Goal: Obtain resource: Obtain resource

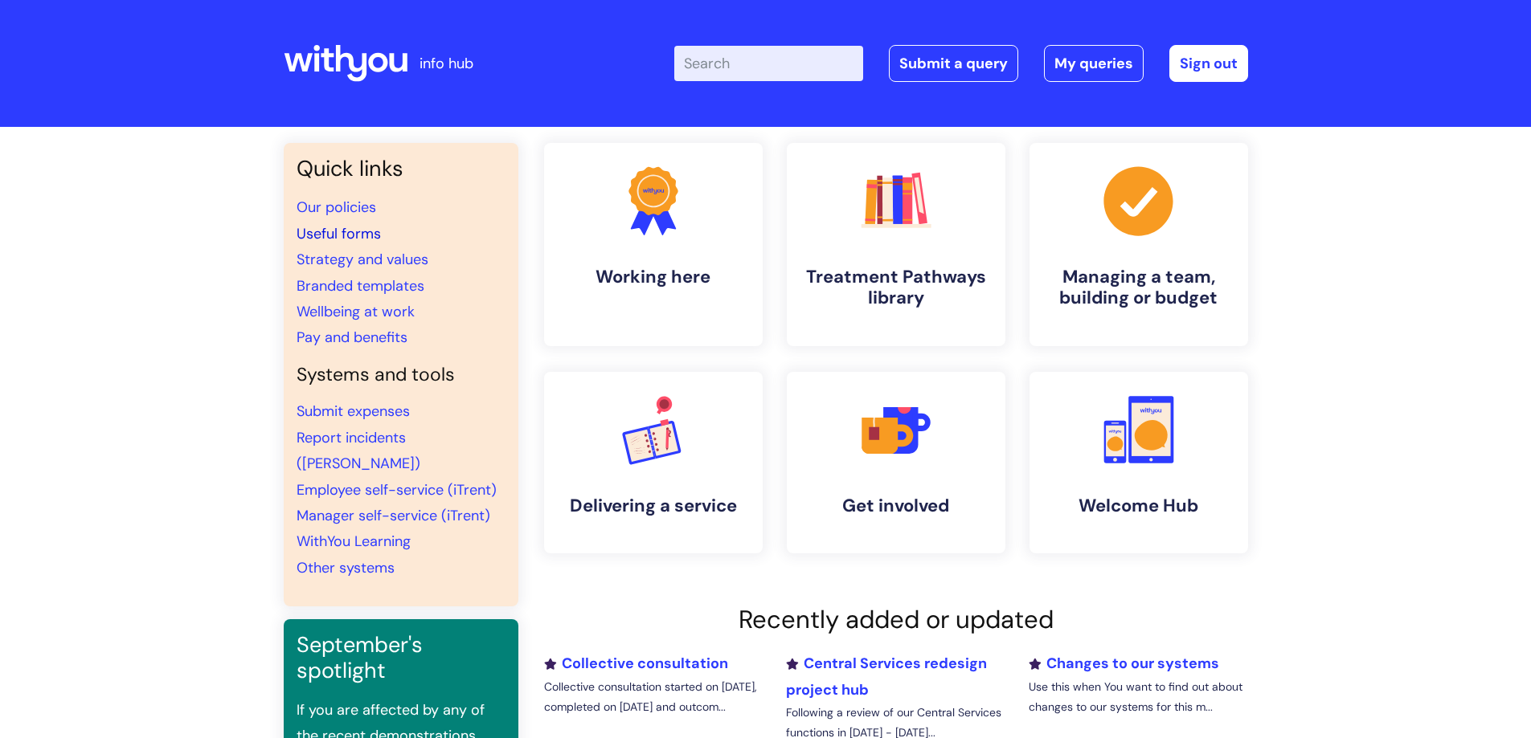
click at [349, 227] on link "Useful forms" at bounding box center [339, 233] width 84 height 19
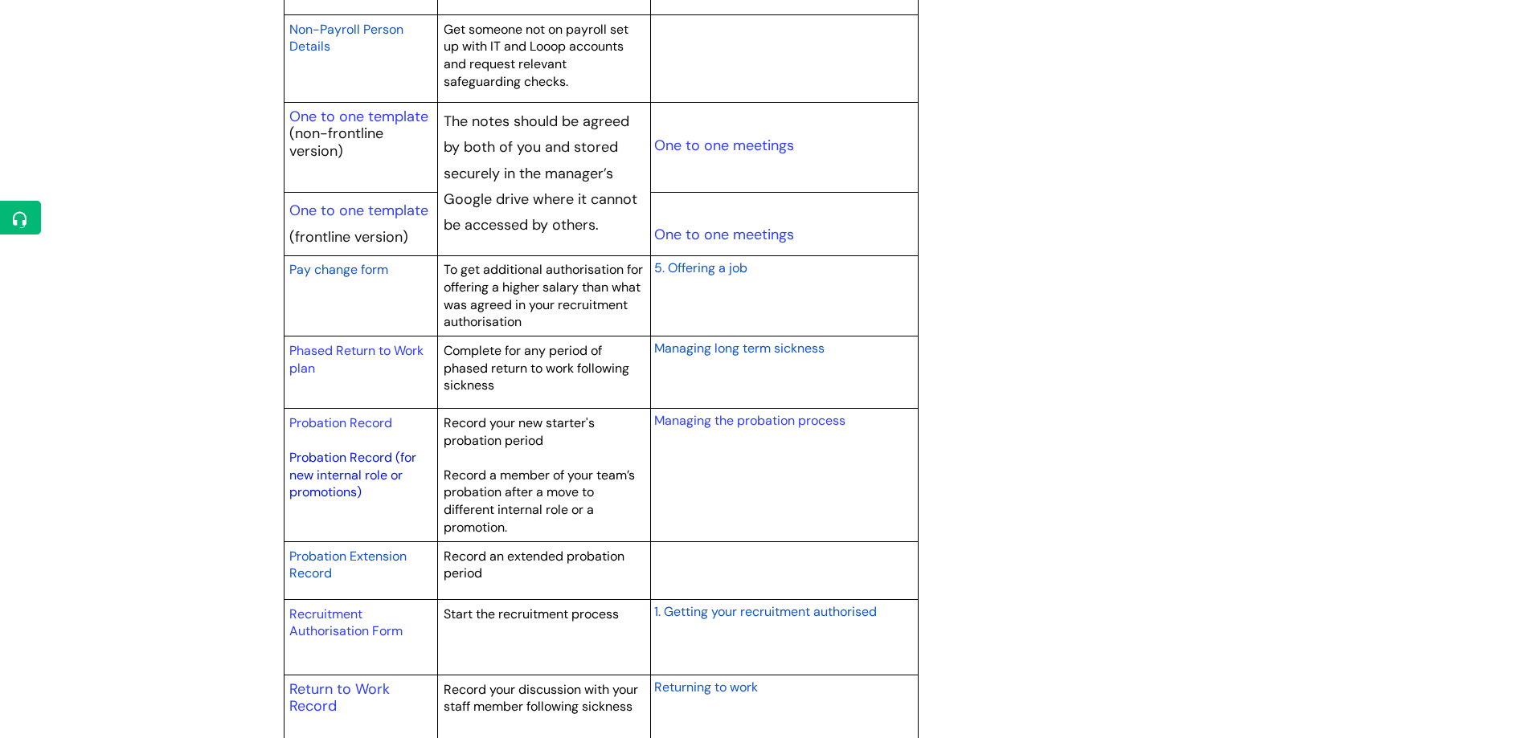
scroll to position [2089, 0]
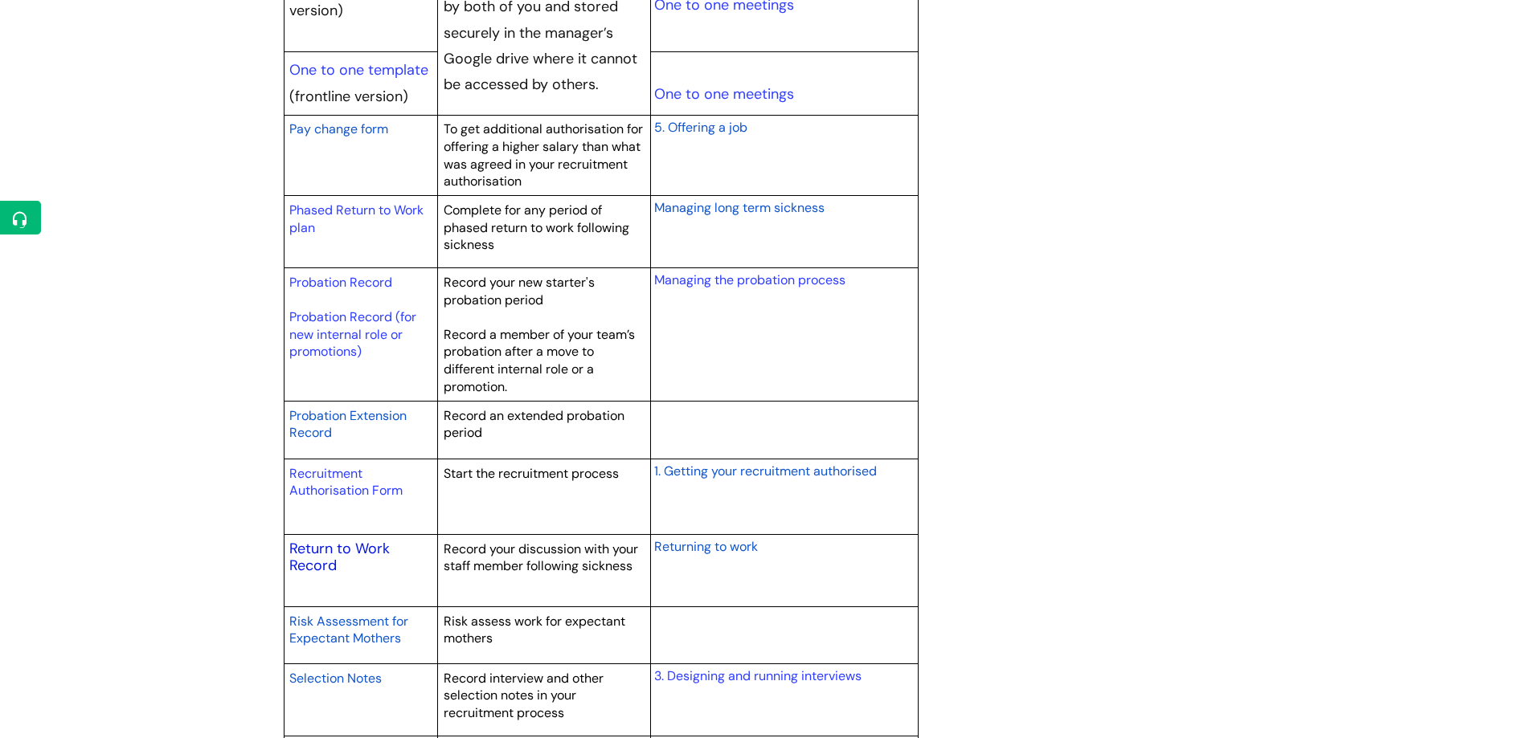
click at [346, 558] on link "Return to Work Record" at bounding box center [339, 557] width 100 height 37
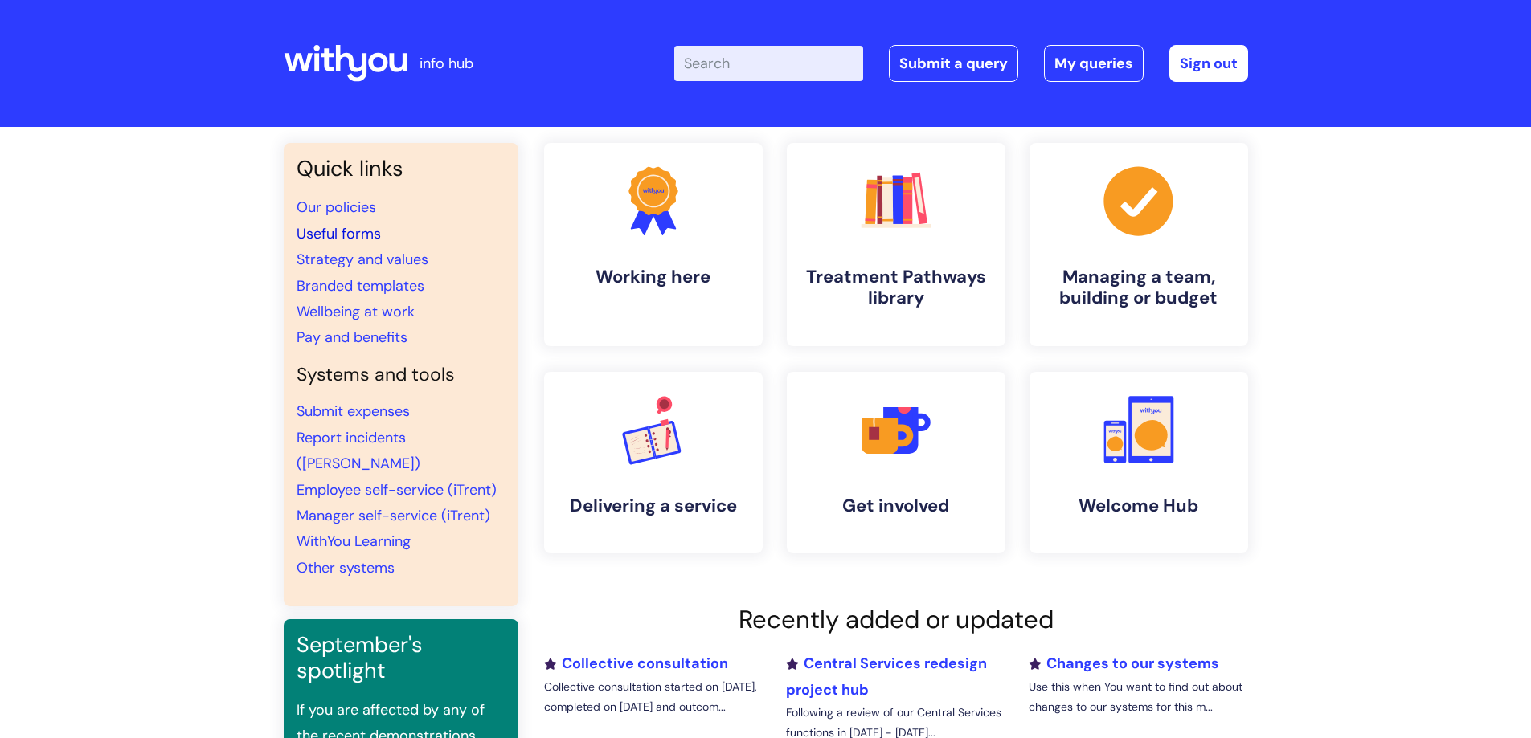
click at [354, 224] on link "Useful forms" at bounding box center [339, 233] width 84 height 19
